Goal: Transaction & Acquisition: Obtain resource

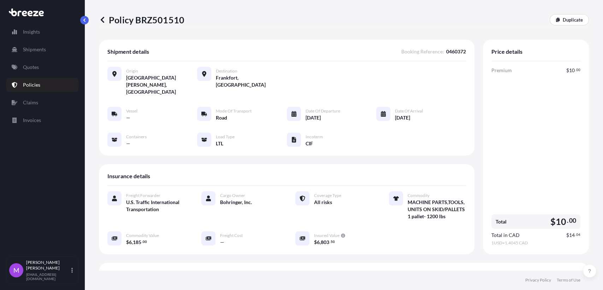
click at [37, 86] on p "Policies" at bounding box center [31, 84] width 17 height 7
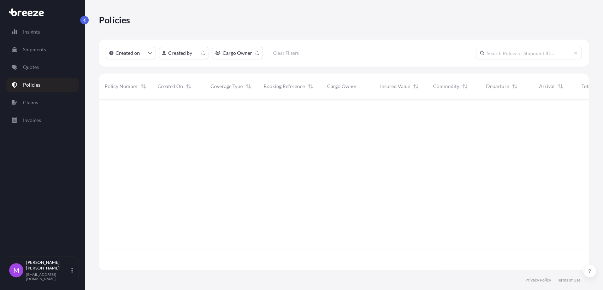
scroll to position [168, 484]
click at [35, 67] on p "Quotes" at bounding box center [31, 67] width 16 height 7
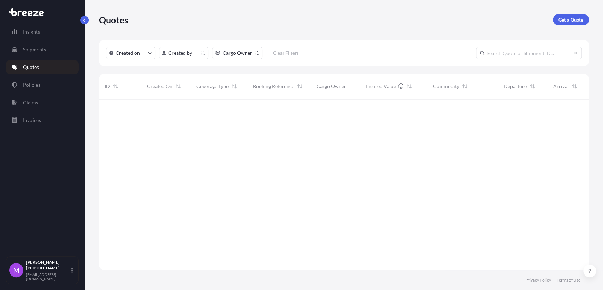
scroll to position [168, 484]
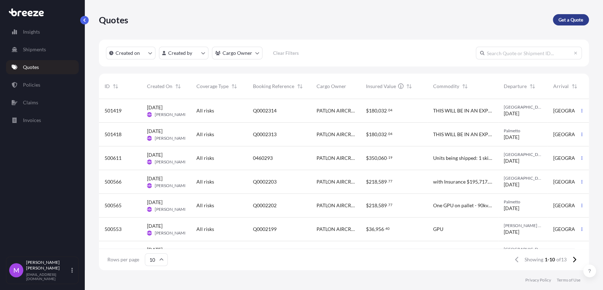
click at [564, 18] on p "Get a Quote" at bounding box center [570, 19] width 25 height 7
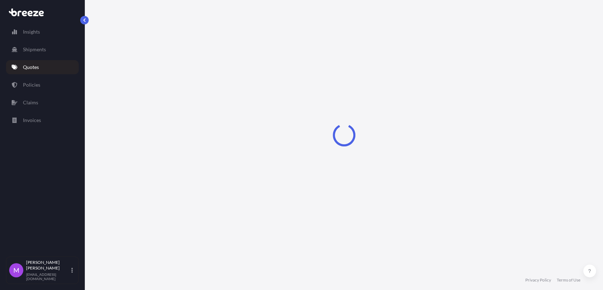
select select "Sea"
select select "1"
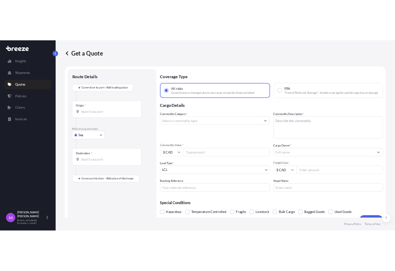
scroll to position [11, 0]
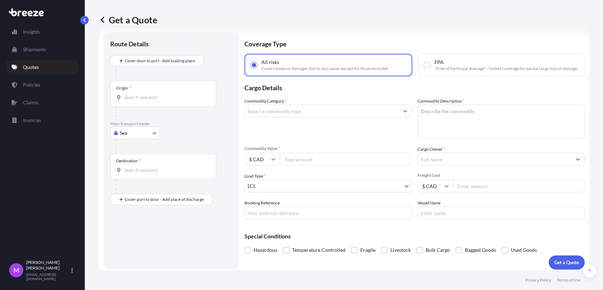
click at [160, 90] on div "Origin *" at bounding box center [163, 94] width 106 height 26
click at [160, 94] on input "Origin *" at bounding box center [165, 97] width 83 height 7
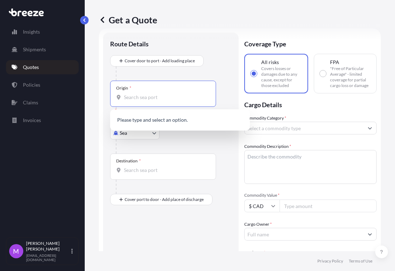
click at [149, 97] on input "Origin * Please select an origin" at bounding box center [165, 97] width 83 height 7
paste input "[GEOGRAPHIC_DATA]"
type input "[GEOGRAPHIC_DATA]"
click at [142, 162] on div "Destination *" at bounding box center [163, 166] width 106 height 26
click at [142, 166] on input "Destination *" at bounding box center [165, 169] width 83 height 7
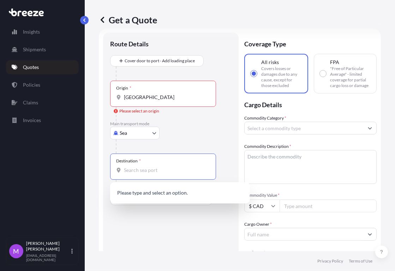
paste input "[GEOGRAPHIC_DATA]"
click at [176, 171] on input "[GEOGRAPHIC_DATA]" at bounding box center [165, 169] width 83 height 7
type input "[GEOGRAPHIC_DATA]"
click at [180, 142] on div at bounding box center [174, 146] width 116 height 14
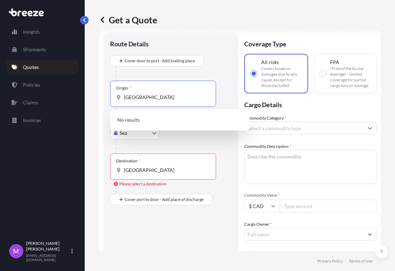
click at [172, 97] on input "[GEOGRAPHIC_DATA]" at bounding box center [165, 97] width 83 height 7
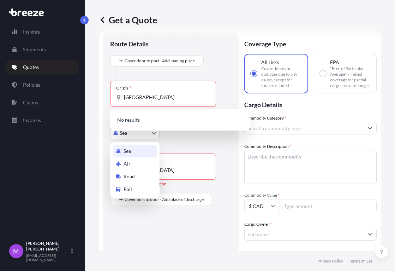
click at [144, 137] on body "0 options available. 0 options available. 0 options available. Insights Shipmen…" at bounding box center [197, 135] width 395 height 271
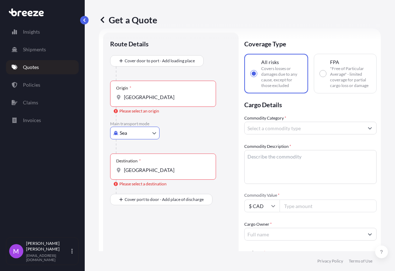
click at [136, 137] on body "0 options available. 0 options available. 0 options available. Insights Shipmen…" at bounding box center [197, 135] width 395 height 271
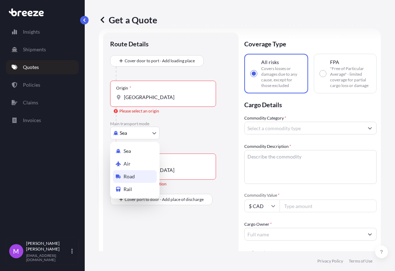
click at [138, 178] on div "Road" at bounding box center [135, 176] width 44 height 13
select select "Road"
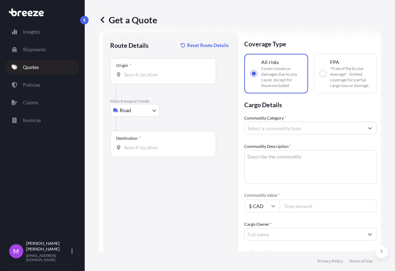
click at [150, 83] on div "Origin *" at bounding box center [163, 71] width 106 height 26
click at [150, 78] on input "Origin *" at bounding box center [165, 74] width 83 height 7
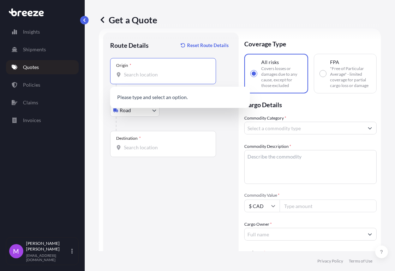
click at [150, 146] on input "Destination *" at bounding box center [165, 147] width 83 height 7
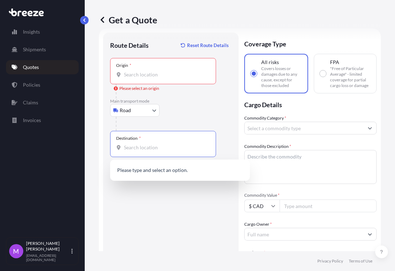
paste input "[GEOGRAPHIC_DATA]"
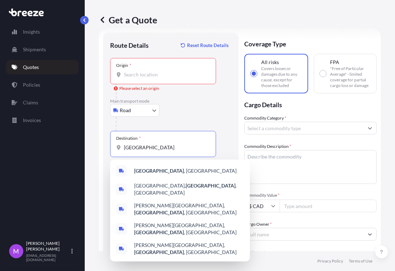
type input "[GEOGRAPHIC_DATA]"
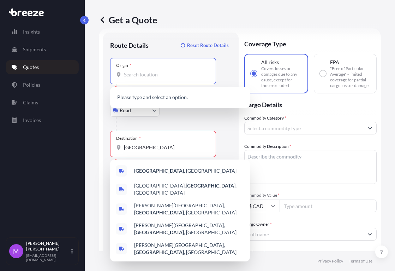
click at [141, 77] on input "Origin * Please select an origin" at bounding box center [165, 74] width 83 height 7
paste input "[GEOGRAPHIC_DATA]"
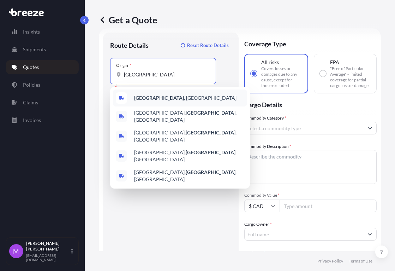
click at [172, 96] on b "[GEOGRAPHIC_DATA]" at bounding box center [159, 98] width 50 height 6
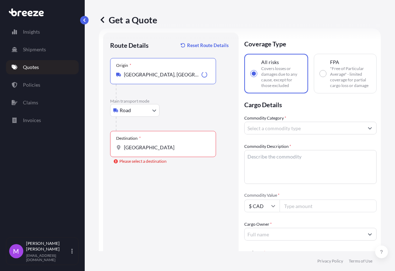
type input "[GEOGRAPHIC_DATA], [GEOGRAPHIC_DATA]"
click at [176, 153] on div "Destination * [GEOGRAPHIC_DATA]" at bounding box center [163, 144] width 106 height 26
click at [176, 151] on input "[GEOGRAPHIC_DATA]" at bounding box center [165, 147] width 83 height 7
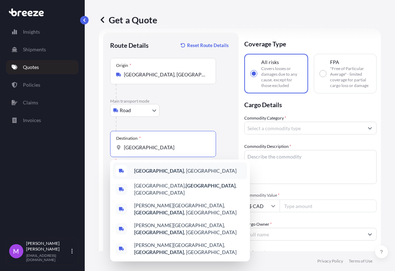
click at [178, 170] on span "[GEOGRAPHIC_DATA] , [GEOGRAPHIC_DATA]" at bounding box center [185, 170] width 102 height 7
type input "[GEOGRAPHIC_DATA], [GEOGRAPHIC_DATA]"
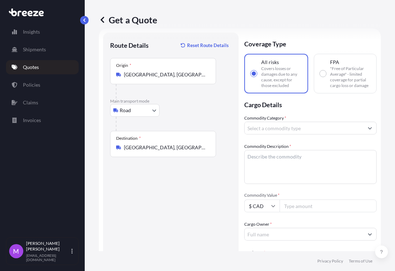
click at [265, 140] on div "Commodity Category * Commodity Description * Commodity Value * $ CAD Cargo Owne…" at bounding box center [310, 233] width 132 height 239
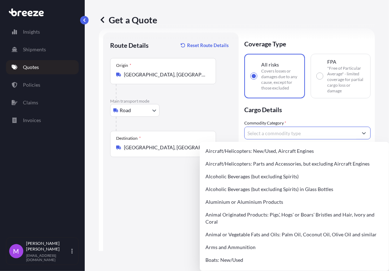
click at [266, 133] on input "Commodity Category *" at bounding box center [301, 132] width 113 height 13
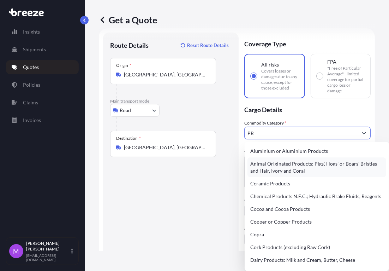
type input "P"
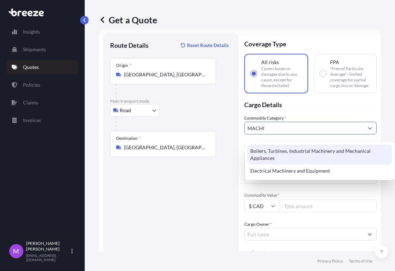
click at [305, 154] on div "Boilers, Turbines, Industrial Machinery and Mechanical Appliances" at bounding box center [320, 154] width 145 height 20
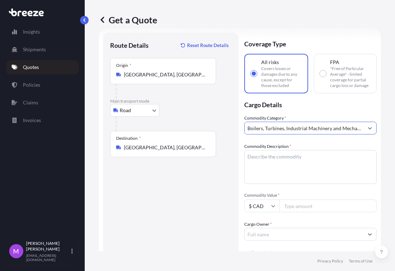
type input "Boilers, Turbines, Industrial Machinery and Mechanical Appliances"
click at [278, 170] on textarea "Commodity Description *" at bounding box center [310, 167] width 132 height 34
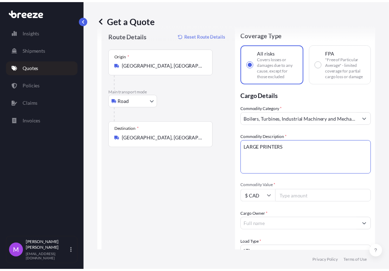
scroll to position [51, 0]
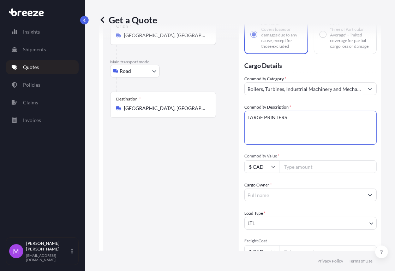
type textarea "LARGE PRINTERS"
click at [301, 173] on input "Commodity Value *" at bounding box center [328, 166] width 97 height 13
type input "1000000"
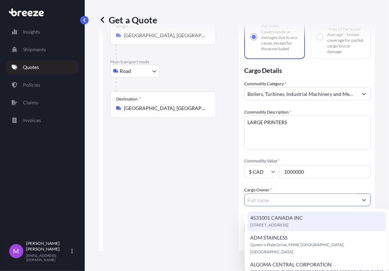
click at [277, 203] on input "Cargo Owner *" at bounding box center [301, 199] width 113 height 13
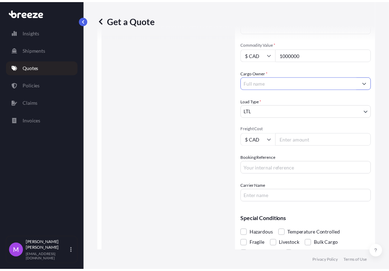
scroll to position [115, 0]
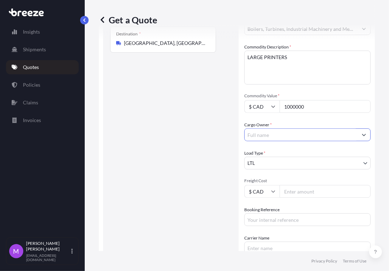
click at [360, 136] on button "Show suggestions" at bounding box center [364, 134] width 13 height 13
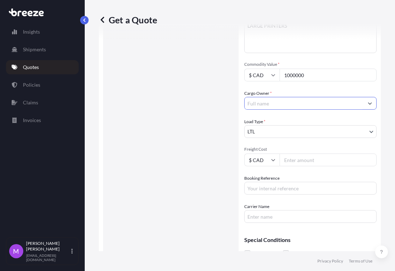
scroll to position [155, 0]
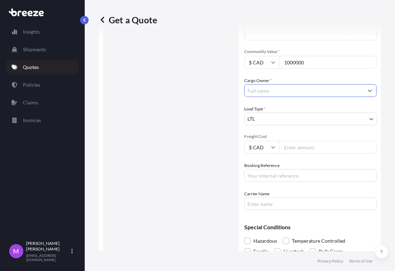
click at [354, 95] on input "Cargo Owner *" at bounding box center [304, 90] width 119 height 13
click at [315, 97] on input "Cargo Owner *" at bounding box center [304, 90] width 119 height 13
click at [365, 97] on button "Show suggestions" at bounding box center [370, 90] width 13 height 13
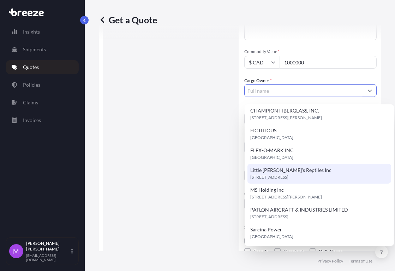
scroll to position [161, 0]
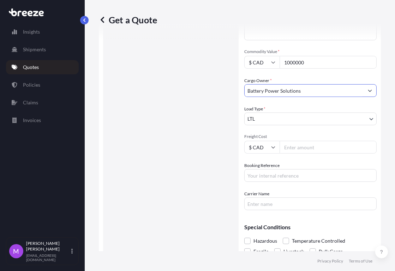
click at [312, 96] on input "Battery Power Solutions" at bounding box center [304, 90] width 119 height 13
drag, startPoint x: 324, startPoint y: 98, endPoint x: 233, endPoint y: 92, distance: 91.0
click at [233, 92] on form "Route Details Reset Route Details Place of loading Road Road Rail Origin * [GEO…" at bounding box center [240, 85] width 282 height 401
paste input "Essence Transport Corp (ETC)"
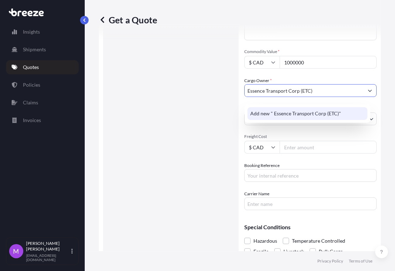
click at [262, 112] on span "Add new " Essence Transport Corp (ETC)"" at bounding box center [295, 113] width 91 height 7
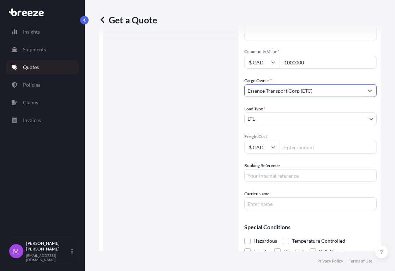
type input "Essence Transport Corp (ETC)"
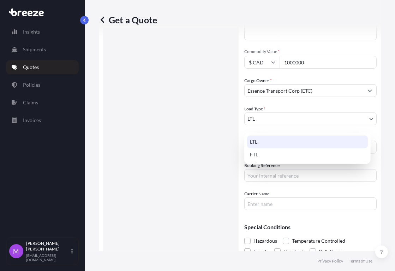
click at [265, 118] on body "0 options available. 1 option available. Insights Shipments Quotes Policies Cla…" at bounding box center [197, 135] width 395 height 271
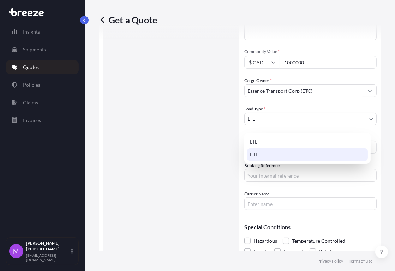
click at [266, 153] on div "FTL" at bounding box center [307, 154] width 121 height 13
select select "2"
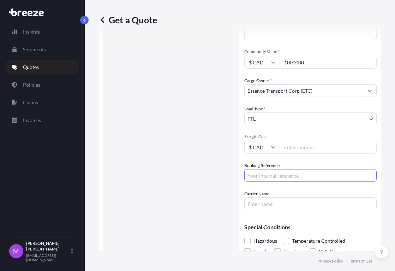
click at [275, 182] on input "Booking Reference" at bounding box center [310, 175] width 132 height 13
click at [266, 178] on input "Booking Reference" at bounding box center [310, 175] width 132 height 13
click at [271, 181] on input "Booking Reference" at bounding box center [310, 175] width 132 height 13
paste input "Intra [GEOGRAPHIC_DATA]"
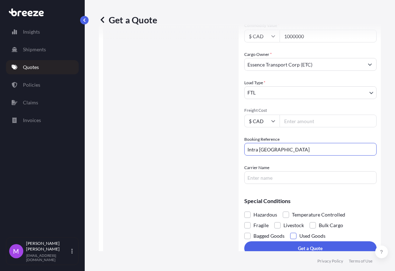
scroll to position [194, 0]
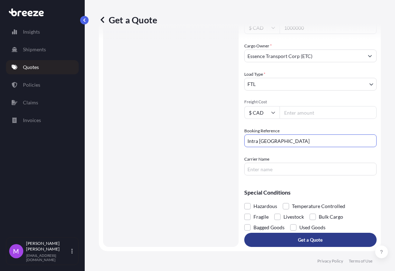
type input "Intra [GEOGRAPHIC_DATA]"
click at [286, 241] on button "Get a Quote" at bounding box center [310, 239] width 132 height 14
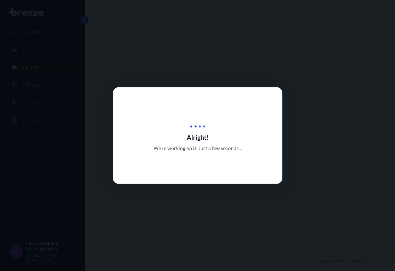
select select "Road"
select select "2"
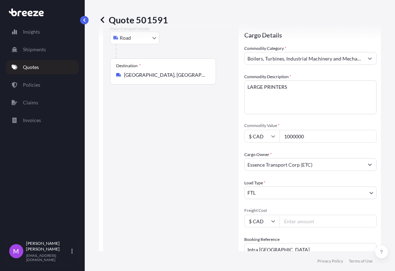
scroll to position [24, 0]
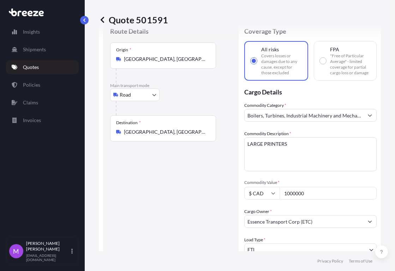
click at [299, 196] on input "1000000" at bounding box center [328, 192] width 97 height 13
drag, startPoint x: 309, startPoint y: 198, endPoint x: 274, endPoint y: 196, distance: 34.7
click at [274, 196] on div "$ CAD 1000000" at bounding box center [310, 192] width 132 height 13
click at [299, 169] on textarea "LARGE PRINTERS" at bounding box center [310, 154] width 132 height 34
click at [328, 161] on textarea "LARGE PRINTERS" at bounding box center [310, 154] width 132 height 34
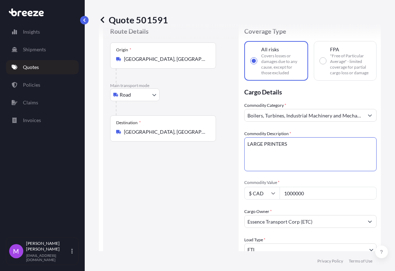
click at [320, 198] on input "1000000" at bounding box center [328, 192] width 97 height 13
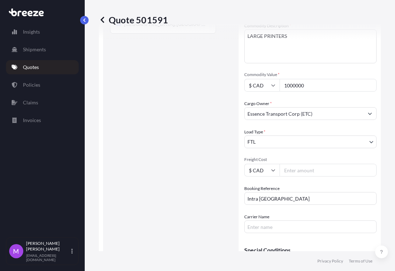
scroll to position [142, 0]
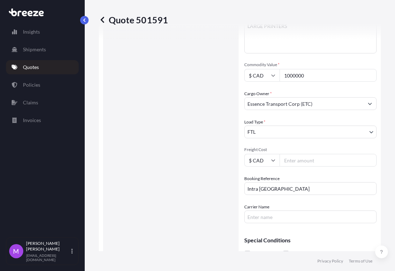
drag, startPoint x: 294, startPoint y: 83, endPoint x: 270, endPoint y: 85, distance: 23.7
click at [270, 82] on div "$ CAD 1000000" at bounding box center [310, 75] width 132 height 13
paste input "5"
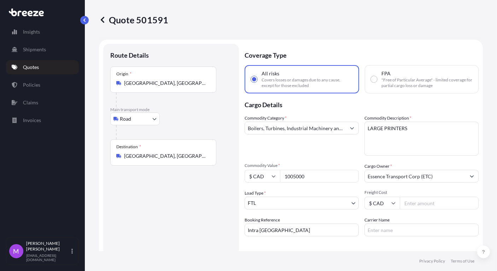
scroll to position [39, 0]
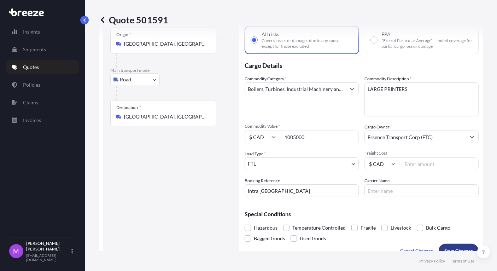
type input "1005000"
click at [458, 244] on button "Save Changes" at bounding box center [458, 250] width 40 height 14
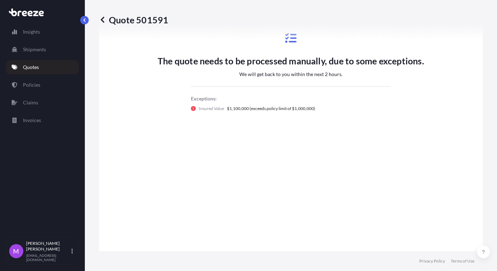
select select "Road"
select select "2"
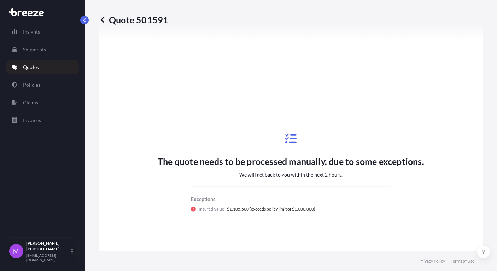
scroll to position [392, 0]
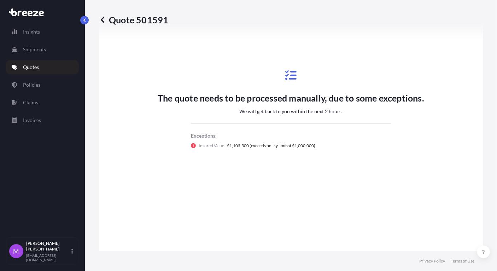
click at [41, 66] on link "Quotes" at bounding box center [42, 67] width 73 height 14
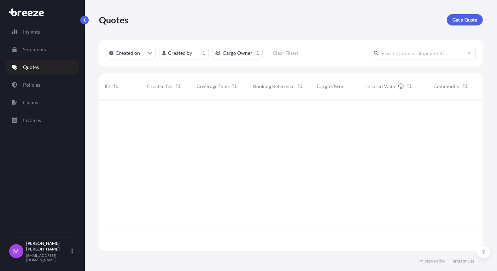
scroll to position [150, 378]
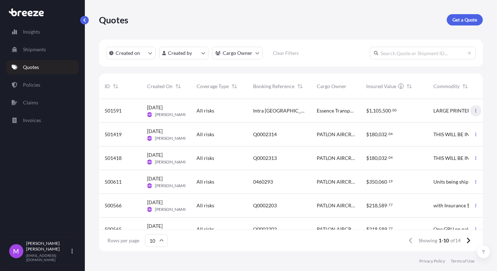
click at [473, 111] on icon "button" at bounding box center [475, 110] width 4 height 4
click at [441, 124] on p "Duplicate quote" at bounding box center [441, 124] width 35 height 7
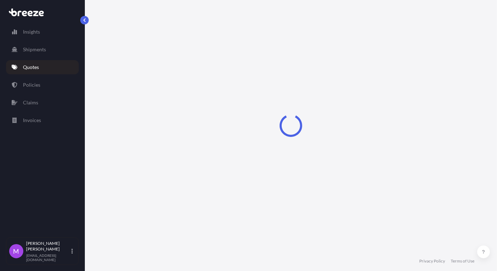
select select "Road"
select select "2"
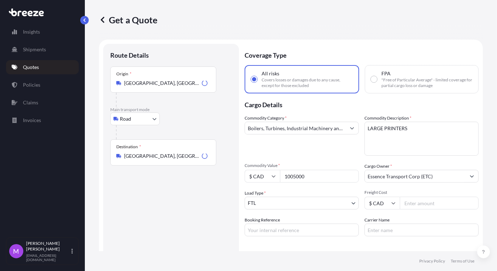
scroll to position [11, 0]
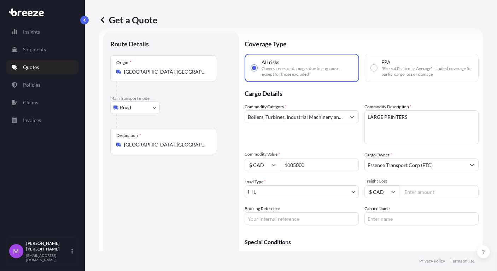
click at [311, 168] on input "1005000" at bounding box center [319, 164] width 79 height 13
drag, startPoint x: 314, startPoint y: 166, endPoint x: 271, endPoint y: 161, distance: 42.7
click at [271, 161] on div "$ CAD 1005000" at bounding box center [301, 164] width 114 height 13
click at [284, 162] on input "1005000" at bounding box center [319, 164] width 79 height 13
click at [287, 164] on input "1005000" at bounding box center [319, 164] width 79 height 13
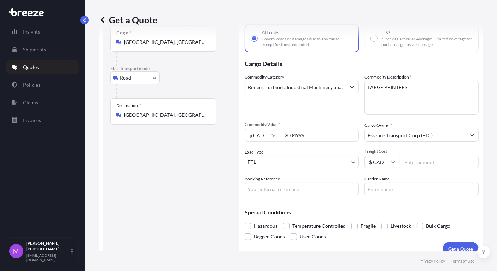
scroll to position [50, 0]
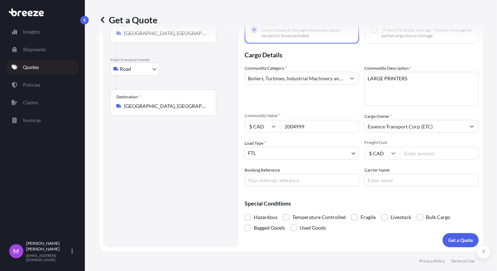
type input "2004999"
click at [292, 178] on input "Booking Reference" at bounding box center [301, 179] width 114 height 13
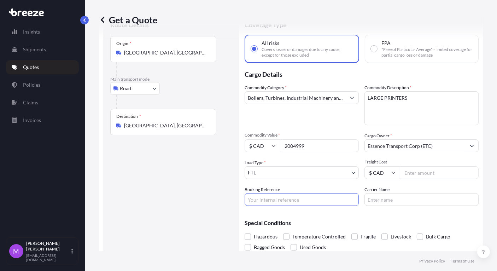
scroll to position [0, 0]
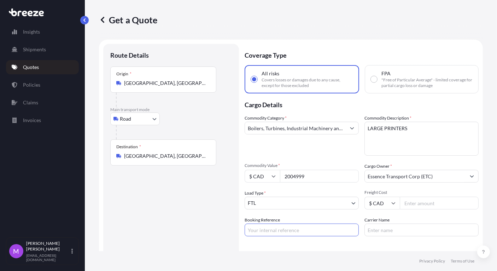
click at [268, 233] on input "Booking Reference" at bounding box center [301, 229] width 114 height 13
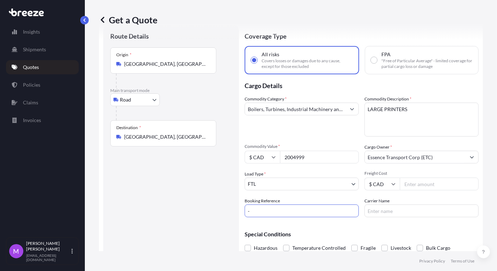
scroll to position [25, 0]
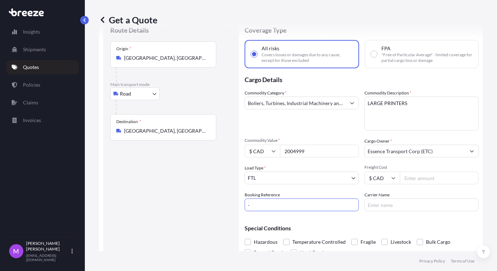
click at [286, 200] on input "-" at bounding box center [301, 204] width 114 height 13
click at [273, 207] on input "-" at bounding box center [301, 204] width 114 height 13
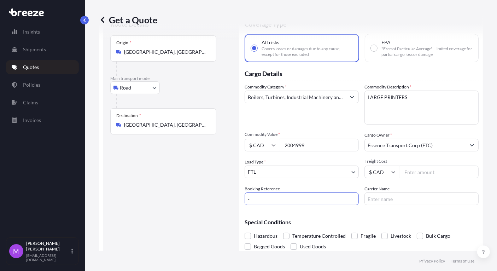
scroll to position [50, 0]
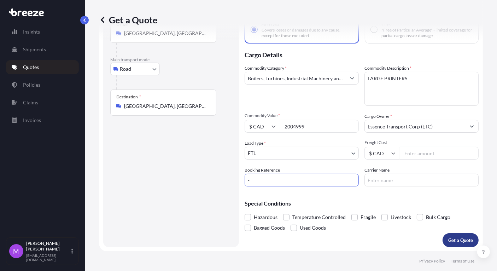
type input "-"
click at [455, 241] on p "Get a Quote" at bounding box center [460, 239] width 25 height 7
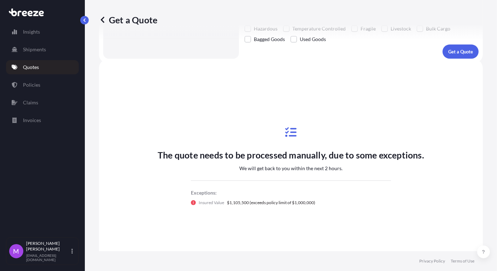
scroll to position [262, 0]
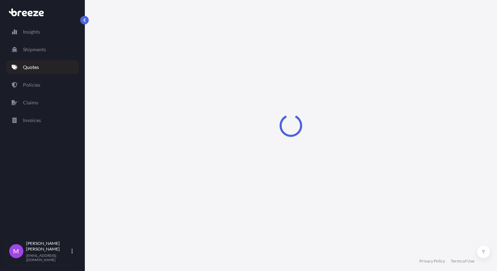
select select "Road"
select select "2"
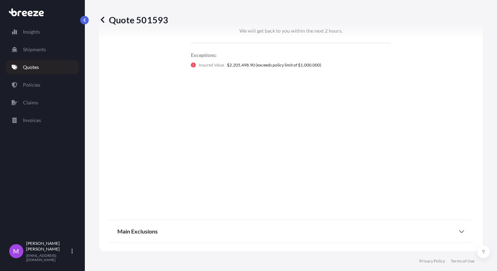
scroll to position [474, 0]
